Goal: Task Accomplishment & Management: Complete application form

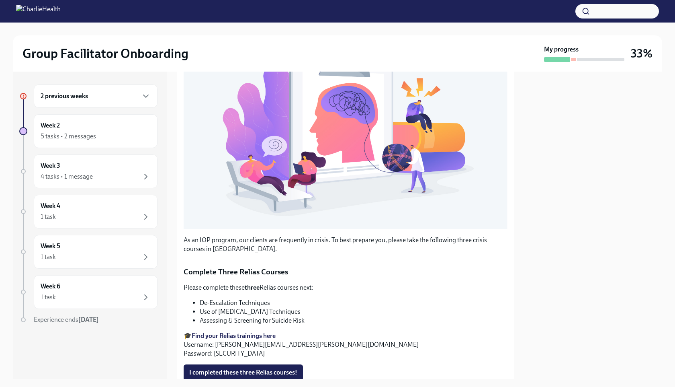
scroll to position [209, 0]
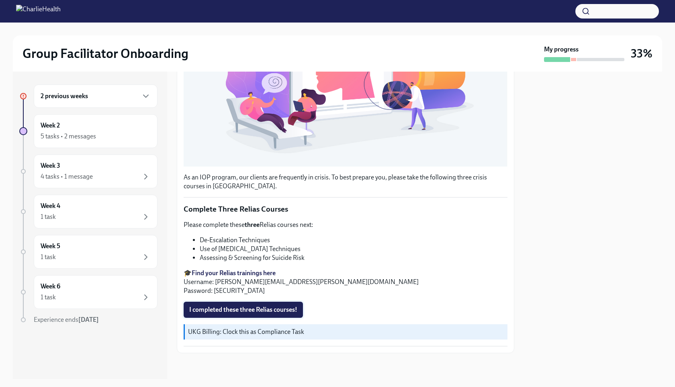
click at [231, 304] on button "I completed these three Relias courses!" at bounding box center [243, 309] width 119 height 16
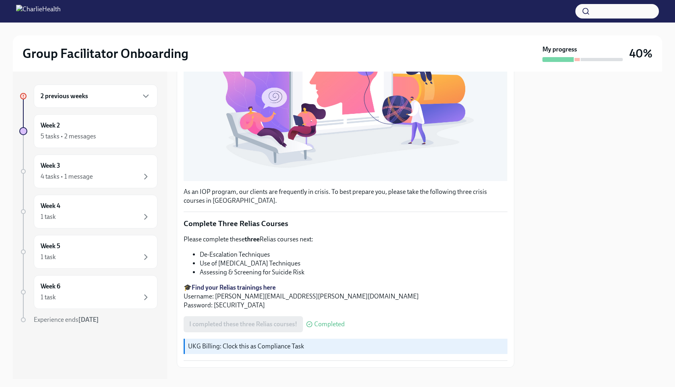
scroll to position [191, 0]
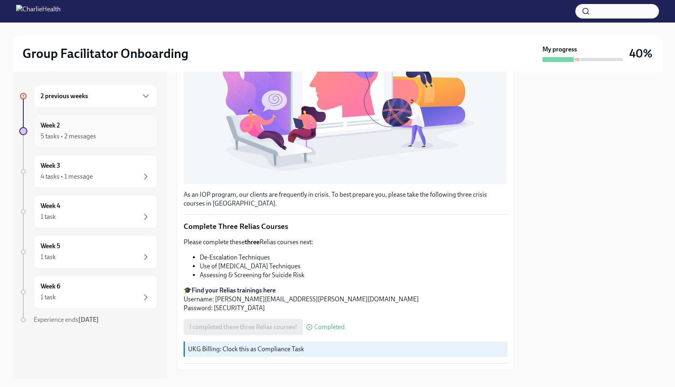
click at [121, 139] on div "5 tasks • 2 messages" at bounding box center [96, 136] width 110 height 10
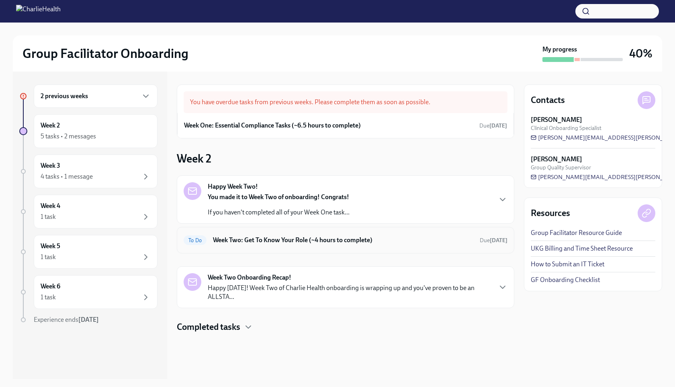
click at [458, 237] on h6 "Week Two: Get To Know Your Role (~4 hours to complete)" at bounding box center [343, 239] width 260 height 9
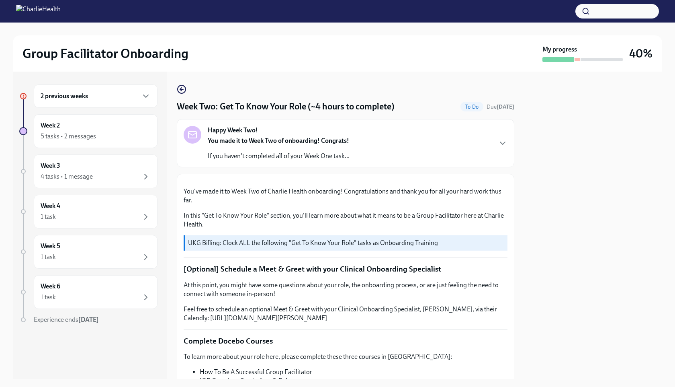
click at [436, 139] on div "Happy Week Two! You made it to Week Two of onboarding! Congrats! If you haven't…" at bounding box center [346, 143] width 324 height 35
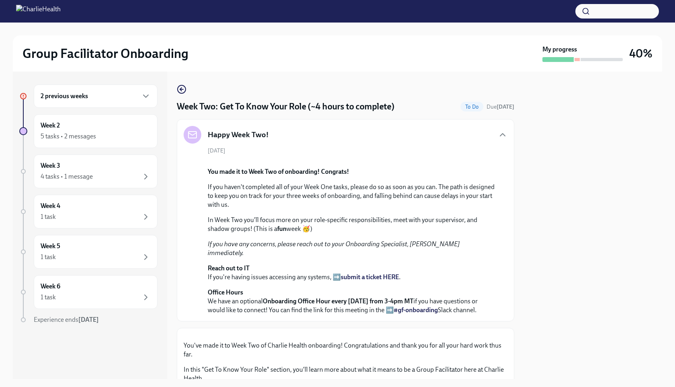
click at [497, 134] on div "Happy Week Two!" at bounding box center [346, 135] width 324 height 18
click at [487, 131] on div "Happy Week Two!" at bounding box center [346, 135] width 324 height 18
click at [86, 100] on h6 "2 previous weeks" at bounding box center [64, 96] width 47 height 9
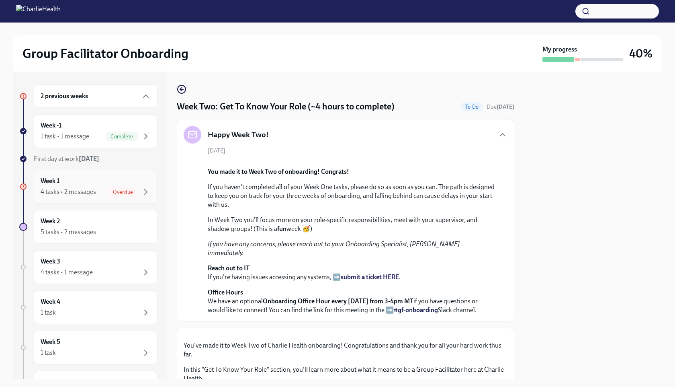
click at [113, 192] on span "Overdue" at bounding box center [123, 192] width 30 height 6
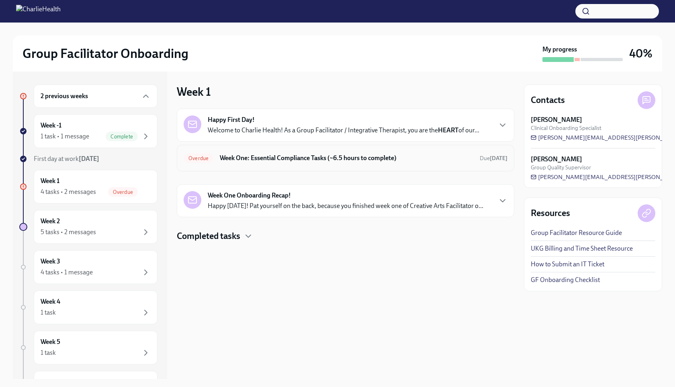
click at [290, 152] on div "Overdue Week One: Essential Compliance Tasks (~6.5 hours to complete) Due 6 day…" at bounding box center [346, 157] width 324 height 13
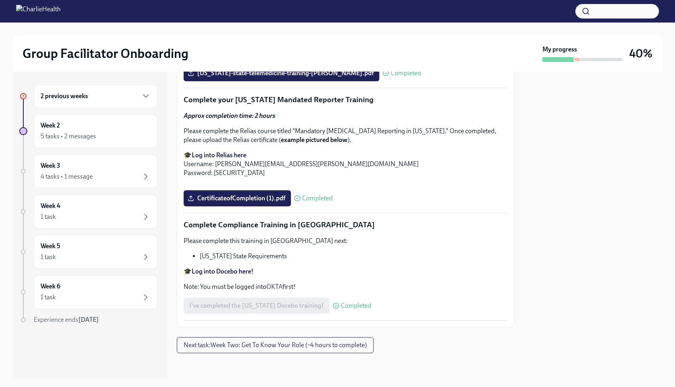
scroll to position [1731, 0]
click at [118, 127] on div "Week 2 5 tasks • 2 messages" at bounding box center [96, 131] width 110 height 20
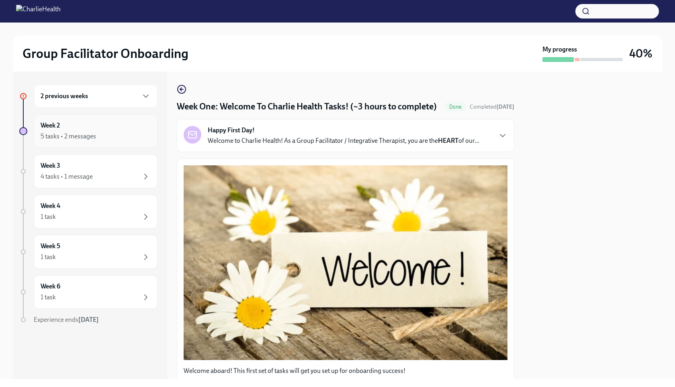
click at [112, 136] on div "5 tasks • 2 messages" at bounding box center [96, 136] width 110 height 10
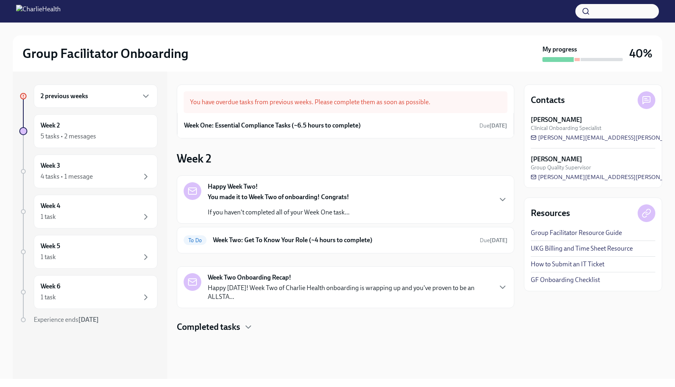
click at [365, 189] on div "Happy Week Two! You made it to Week Two of onboarding! Congrats! If you haven't…" at bounding box center [346, 199] width 324 height 35
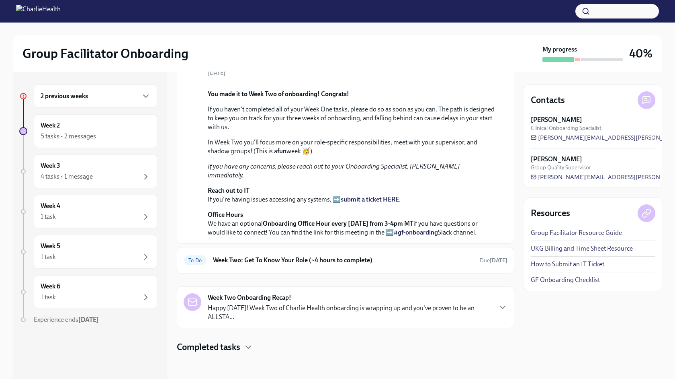
scroll to position [254, 0]
click at [391, 263] on h6 "Week Two: Get To Know Your Role (~4 hours to complete)" at bounding box center [343, 260] width 260 height 9
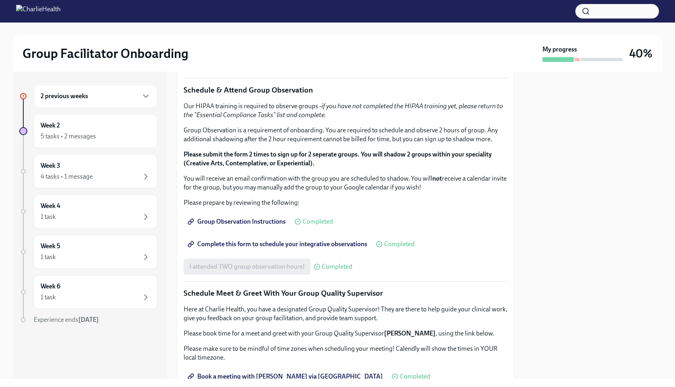
scroll to position [686, 0]
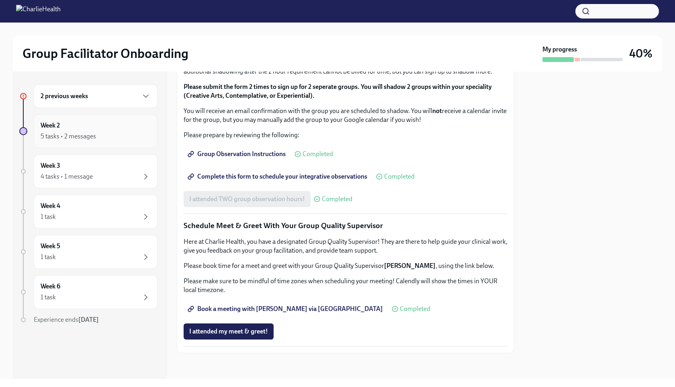
click at [145, 137] on icon "button" at bounding box center [146, 136] width 10 height 10
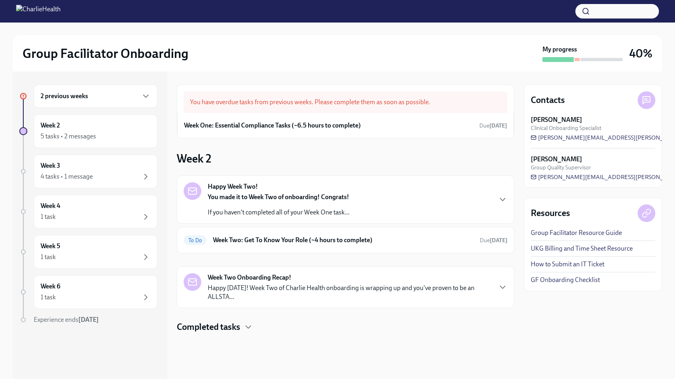
click at [426, 276] on div "Week Two Onboarding Recap! Happy [DATE]! Week Two of Charlie Health onboarding …" at bounding box center [350, 287] width 284 height 28
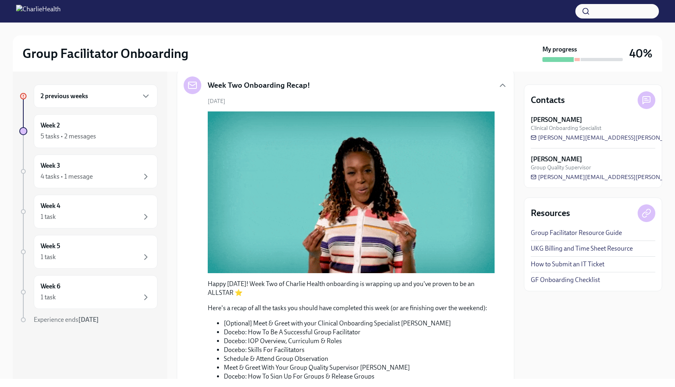
scroll to position [82, 0]
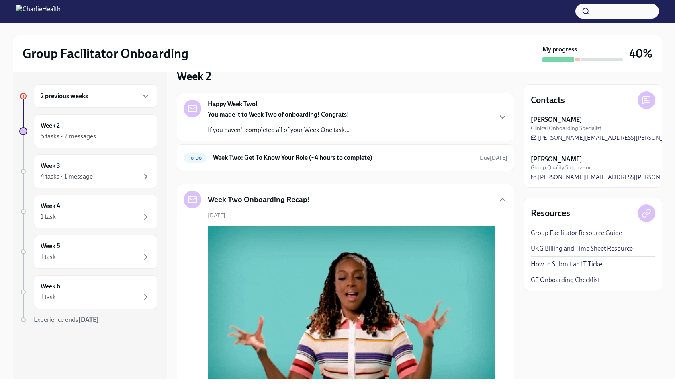
click at [322, 125] on p "If you haven't completed all of your Week One task..." at bounding box center [279, 129] width 142 height 9
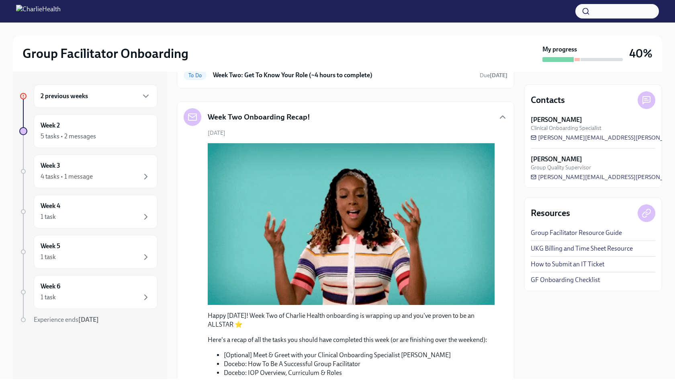
scroll to position [226, 0]
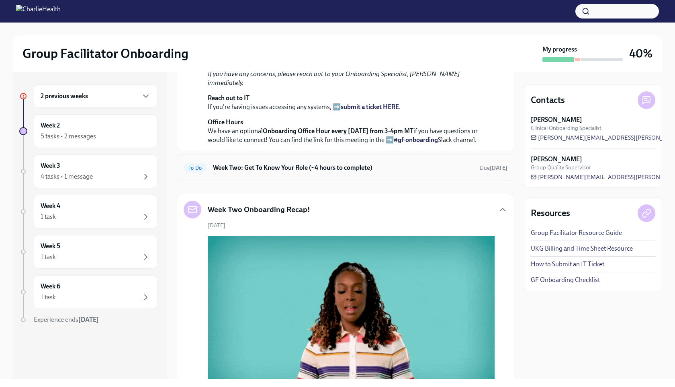
click at [331, 174] on div "To Do Week Two: Get To Know Your Role (~4 hours to complete) Due [DATE]" at bounding box center [346, 167] width 324 height 13
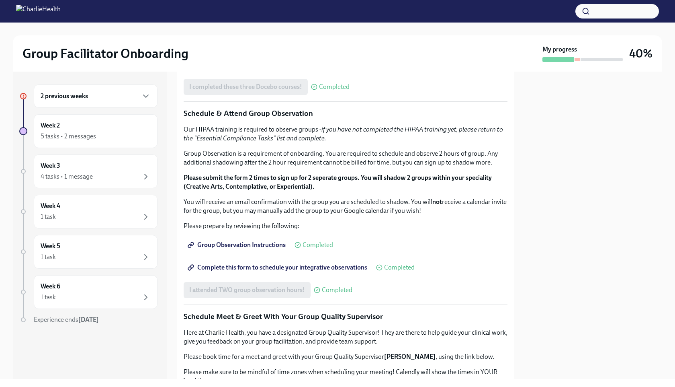
scroll to position [686, 0]
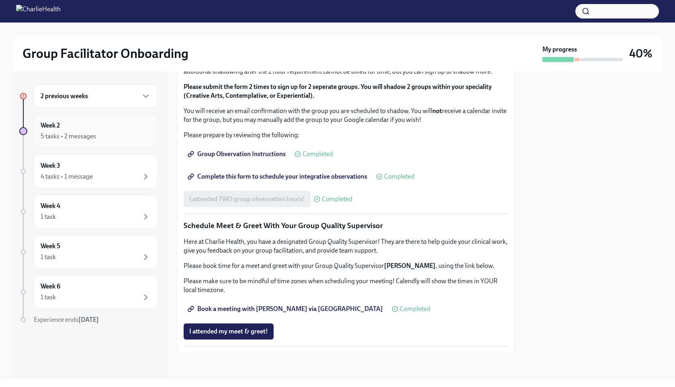
click at [100, 143] on div "Week 2 5 tasks • 2 messages" at bounding box center [96, 131] width 124 height 34
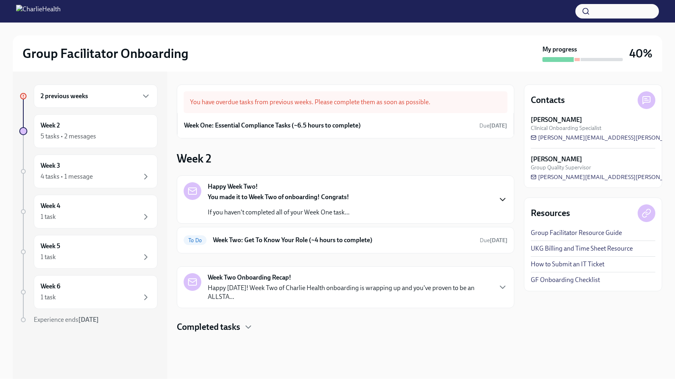
click at [504, 201] on icon "button" at bounding box center [503, 199] width 10 height 10
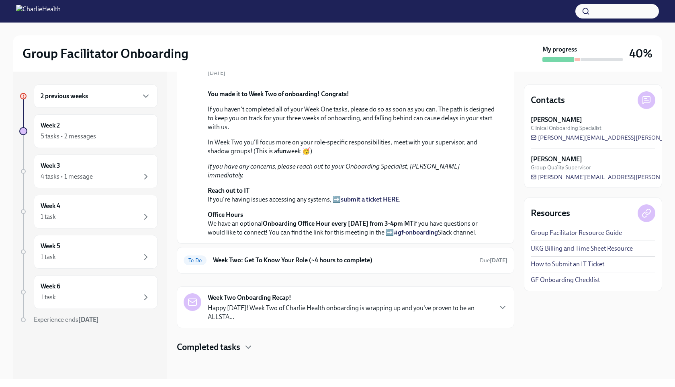
scroll to position [254, 0]
click at [405, 259] on h6 "Week Two: Get To Know Your Role (~4 hours to complete)" at bounding box center [343, 260] width 260 height 9
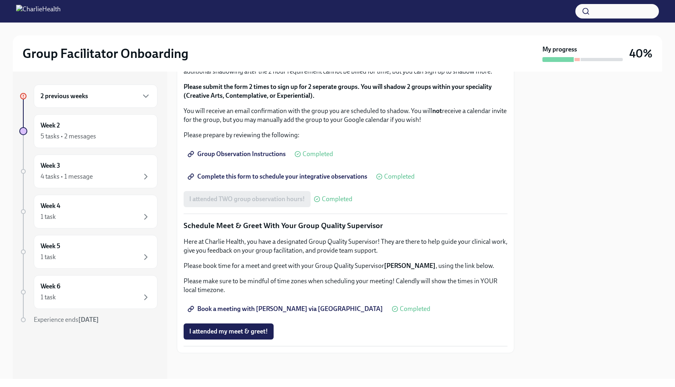
scroll to position [686, 0]
click at [114, 169] on div "Week 3 4 tasks • 1 message" at bounding box center [96, 171] width 110 height 20
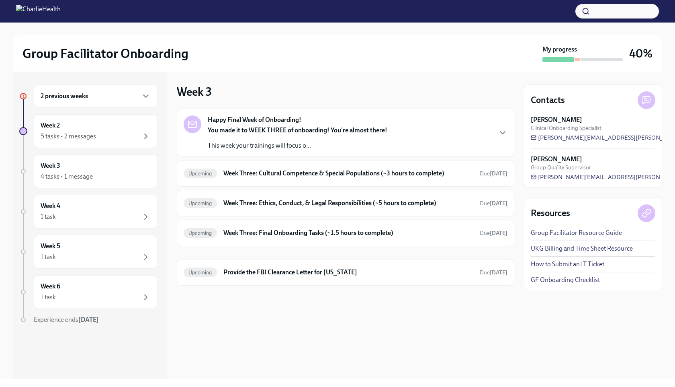
click at [317, 132] on strong "You made it to WEEK THREE of onboarding! You're almost there!" at bounding box center [298, 130] width 180 height 8
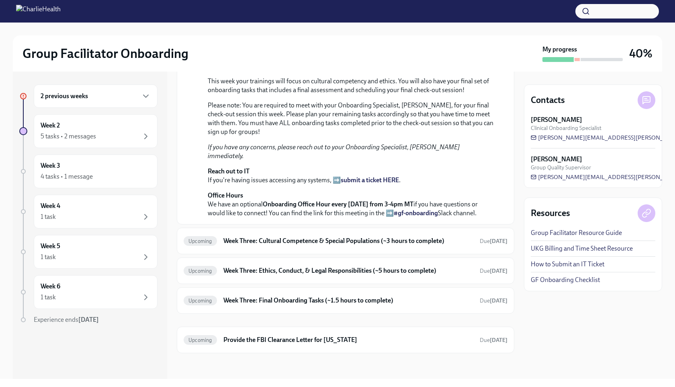
scroll to position [248, 0]
click at [109, 96] on div "2 previous weeks" at bounding box center [96, 96] width 110 height 10
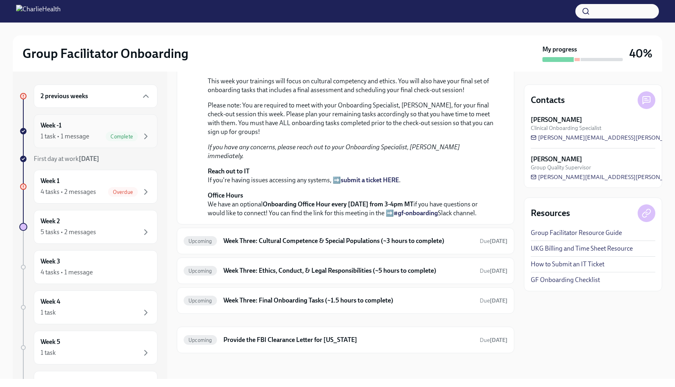
click at [83, 128] on div "Week -1 1 task • 1 message Complete" at bounding box center [96, 131] width 110 height 20
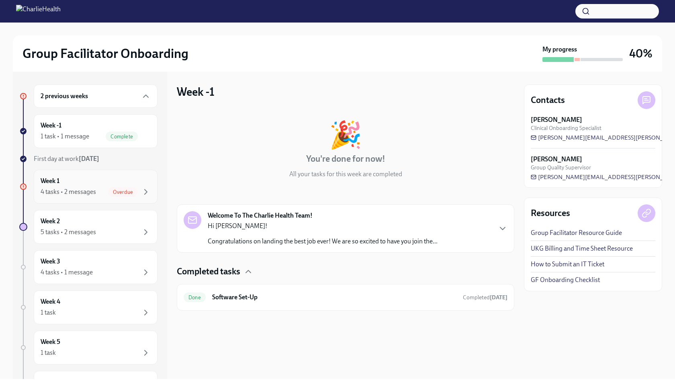
click at [137, 181] on div "Week 1 4 tasks • 2 messages Overdue" at bounding box center [96, 186] width 110 height 20
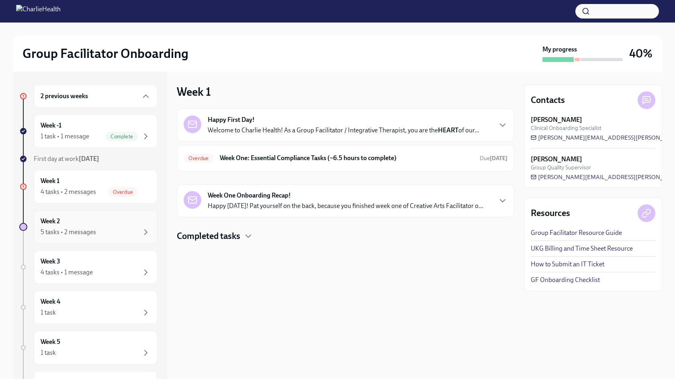
click at [92, 230] on div "5 tasks • 2 messages" at bounding box center [68, 231] width 55 height 9
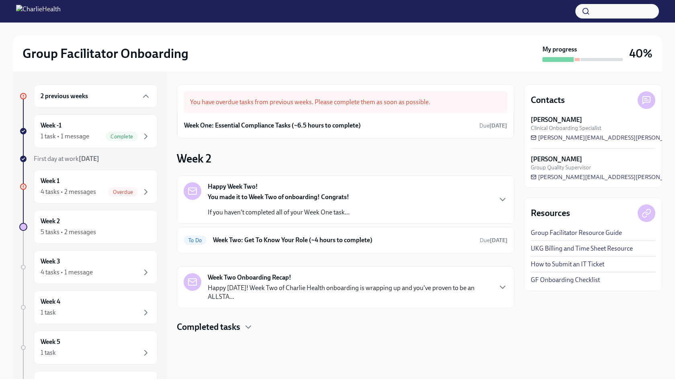
click at [316, 191] on div "Happy Week Two! You made it to Week Two of onboarding! Congrats! If you haven't…" at bounding box center [279, 199] width 142 height 35
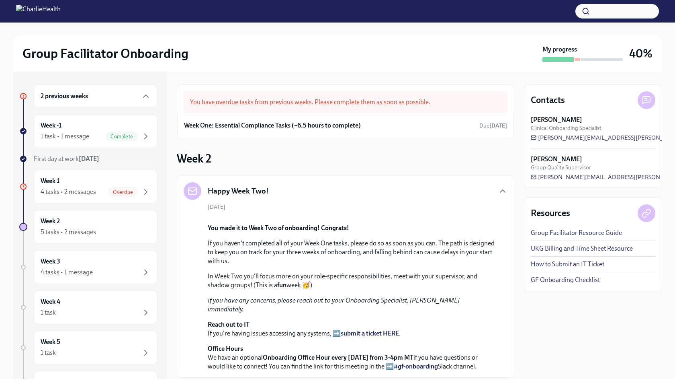
click at [354, 196] on div "Happy Week Two!" at bounding box center [346, 191] width 324 height 18
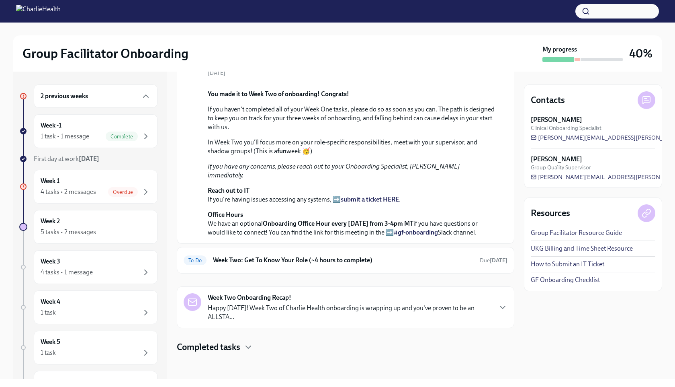
scroll to position [252, 0]
click at [360, 264] on h6 "Week Two: Get To Know Your Role (~4 hours to complete)" at bounding box center [343, 260] width 260 height 9
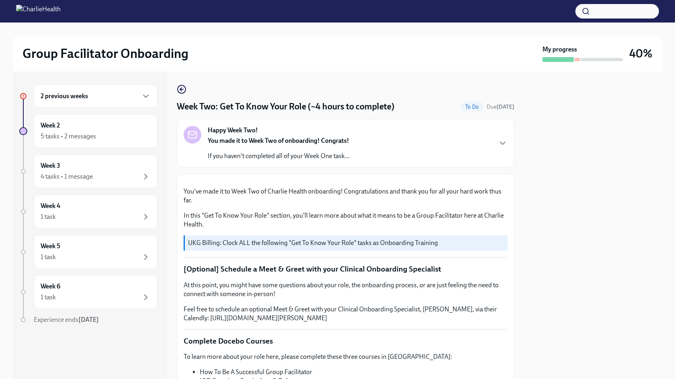
click at [492, 142] on div "Happy Week Two! You made it to Week Two of onboarding! Congrats! If you haven't…" at bounding box center [346, 143] width 324 height 35
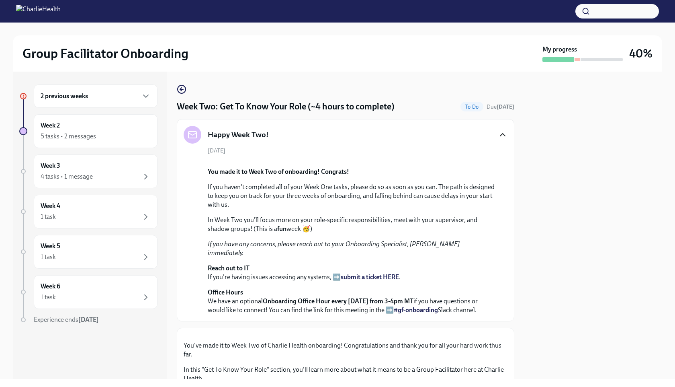
click at [501, 131] on icon "button" at bounding box center [503, 135] width 10 height 10
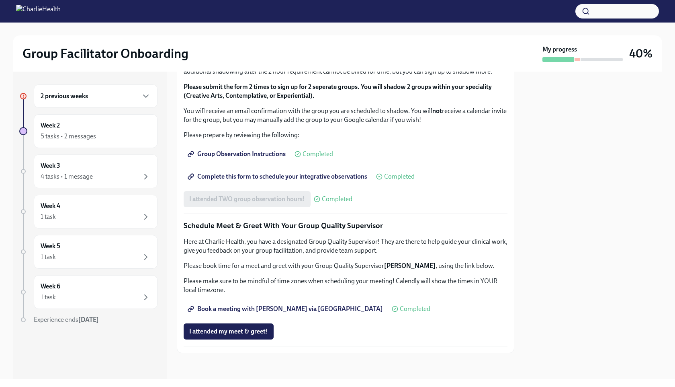
scroll to position [686, 0]
click at [560, 49] on strong "My progress" at bounding box center [559, 49] width 35 height 9
click at [23, 10] on img at bounding box center [38, 11] width 45 height 13
